Goal: Find specific page/section: Find specific page/section

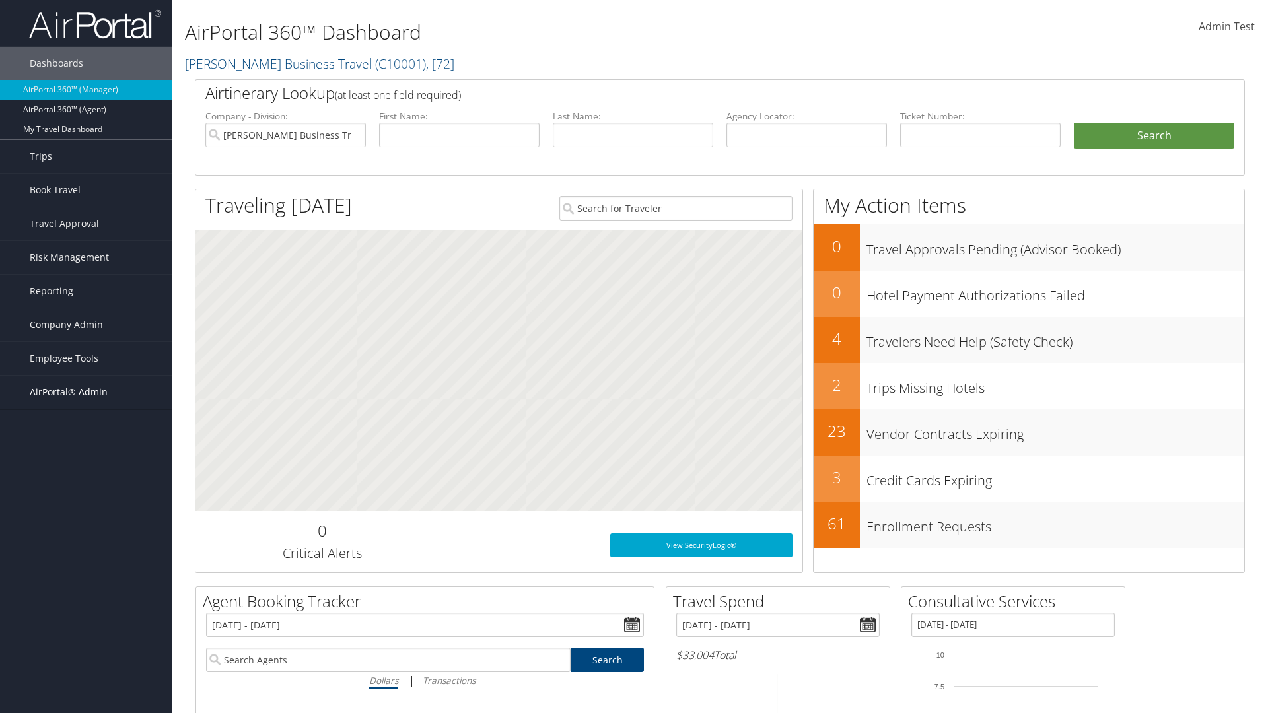
click at [86, 392] on span "AirPortal® Admin" at bounding box center [69, 392] width 78 height 33
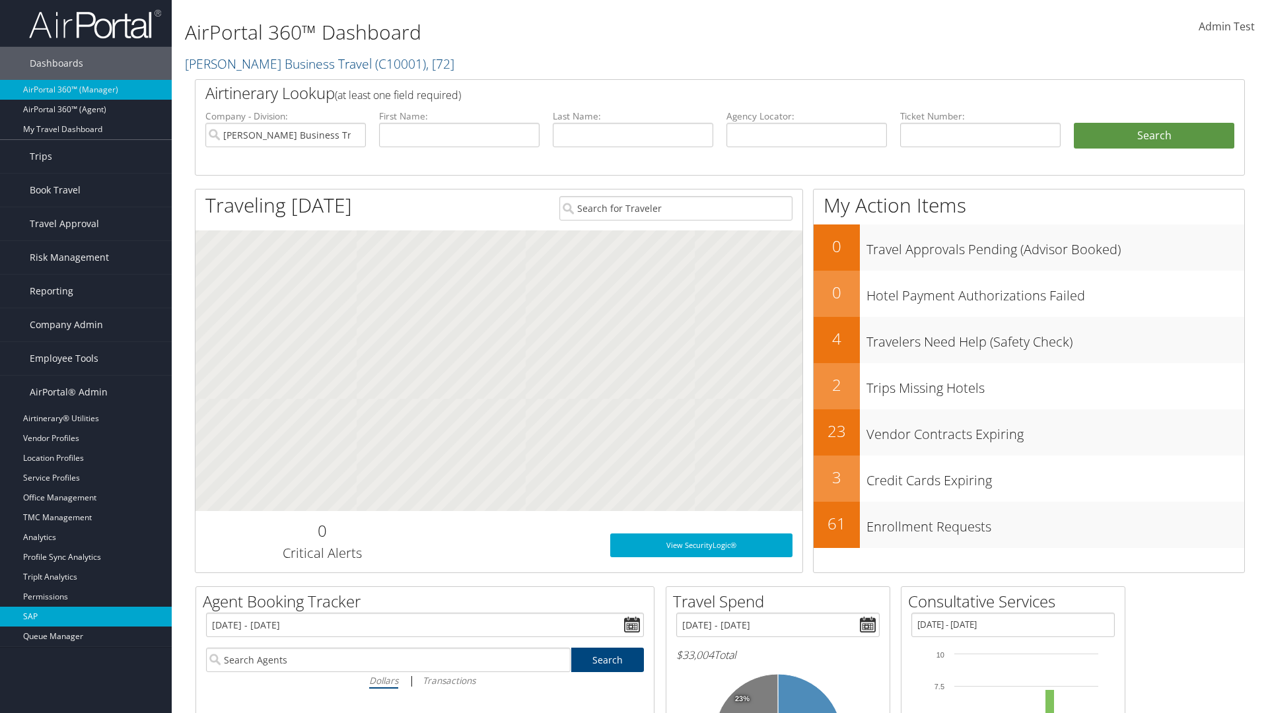
click at [86, 617] on link "SAP" at bounding box center [86, 617] width 172 height 20
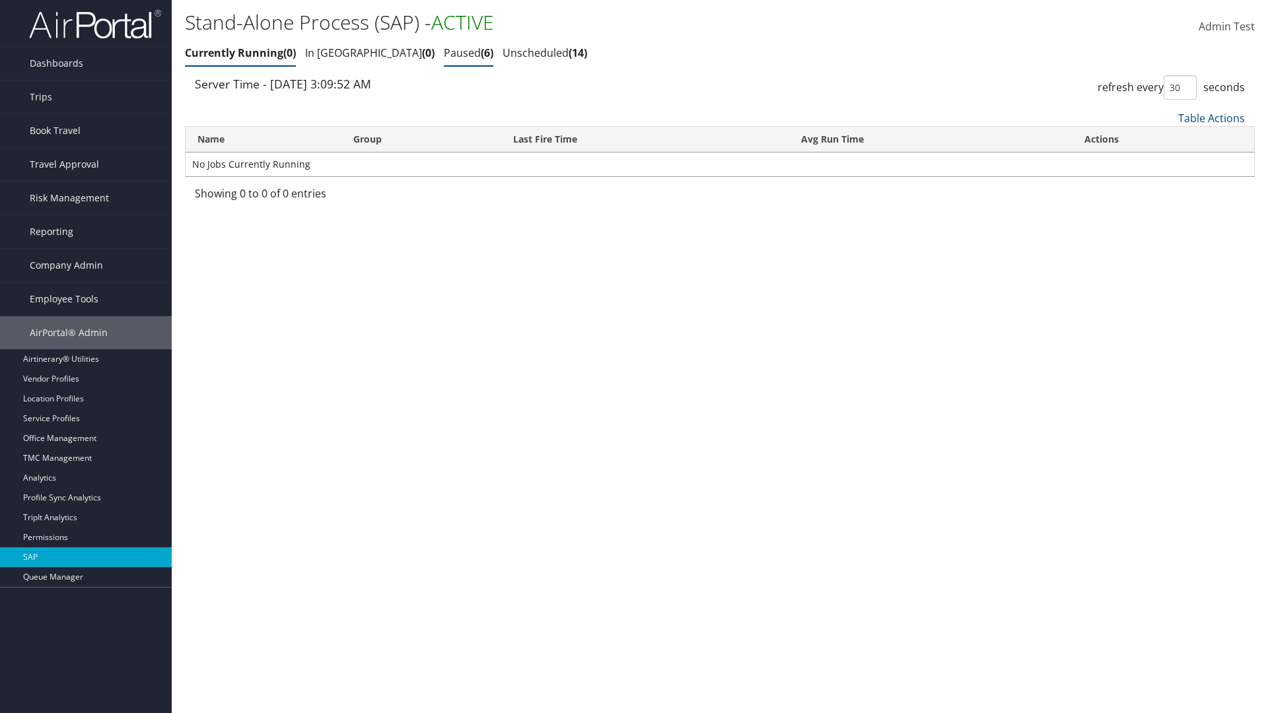
click at [444, 53] on link "Paused 6" at bounding box center [469, 53] width 50 height 15
